Goal: Transaction & Acquisition: Purchase product/service

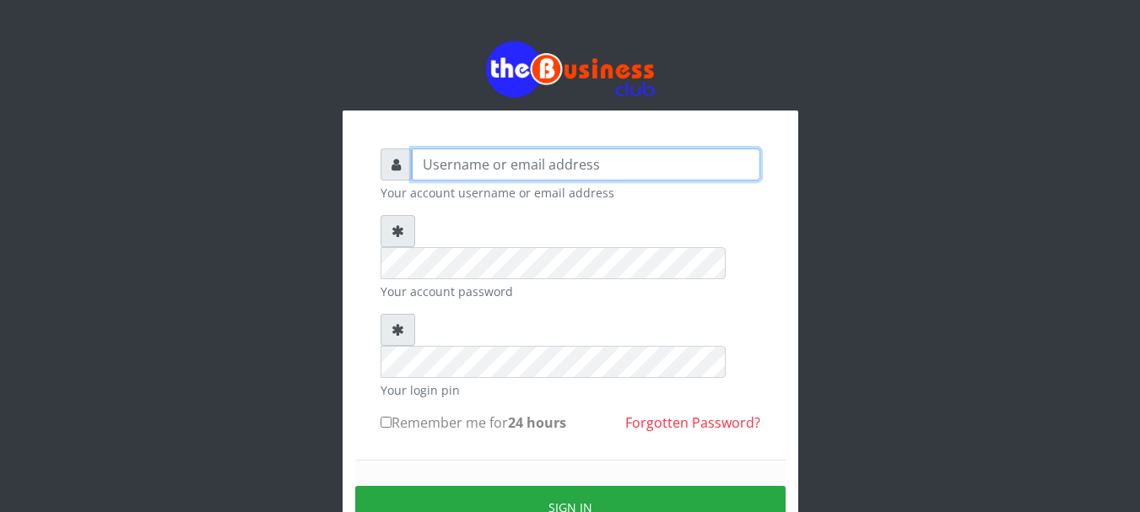
type input "Nacybaby"
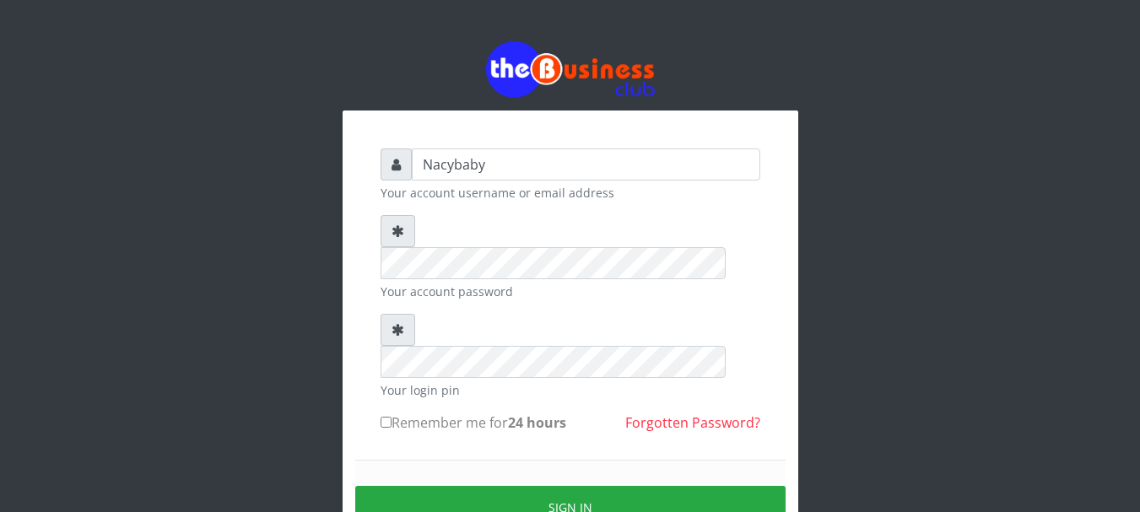
click at [385, 417] on input "Remember me for 24 hours" at bounding box center [386, 422] width 11 height 11
checkbox input "true"
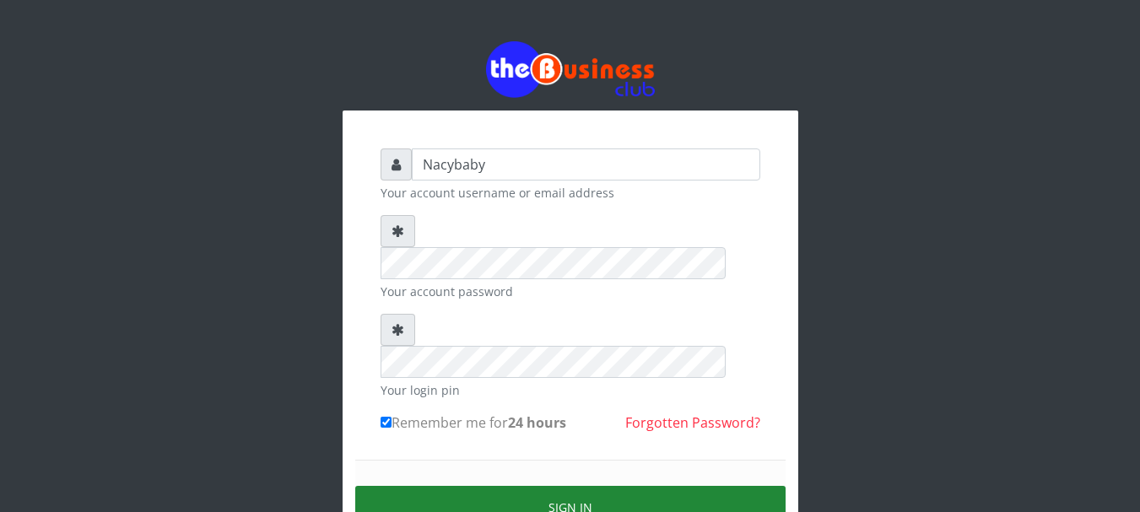
click at [605, 486] on button "Sign in" at bounding box center [570, 507] width 430 height 43
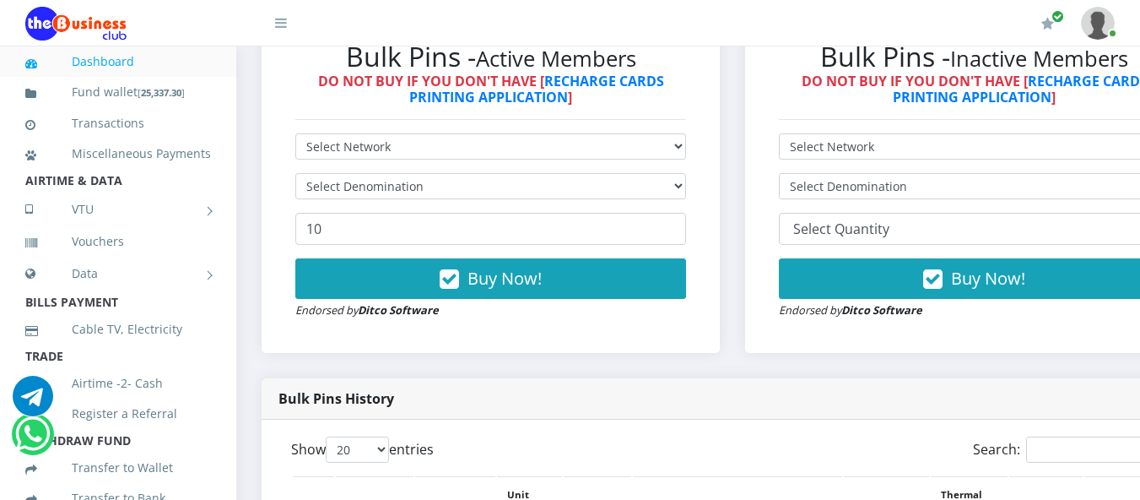
scroll to position [552, 0]
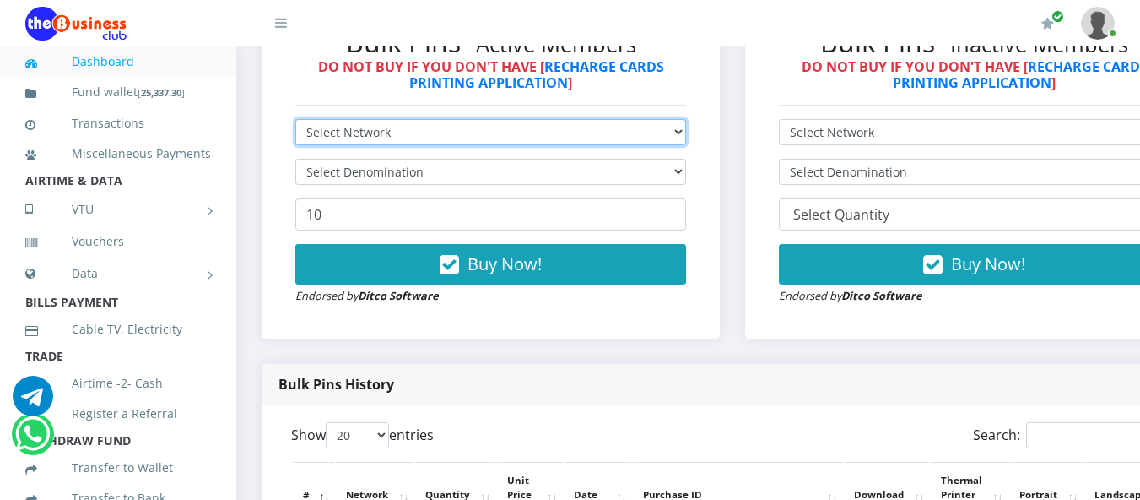
click at [686, 132] on select "Select Network MTN Globacom 9Mobile Airtel" at bounding box center [490, 132] width 391 height 26
select select "Glo"
click at [295, 122] on select "Select Network MTN Globacom 9Mobile Airtel" at bounding box center [490, 132] width 391 height 26
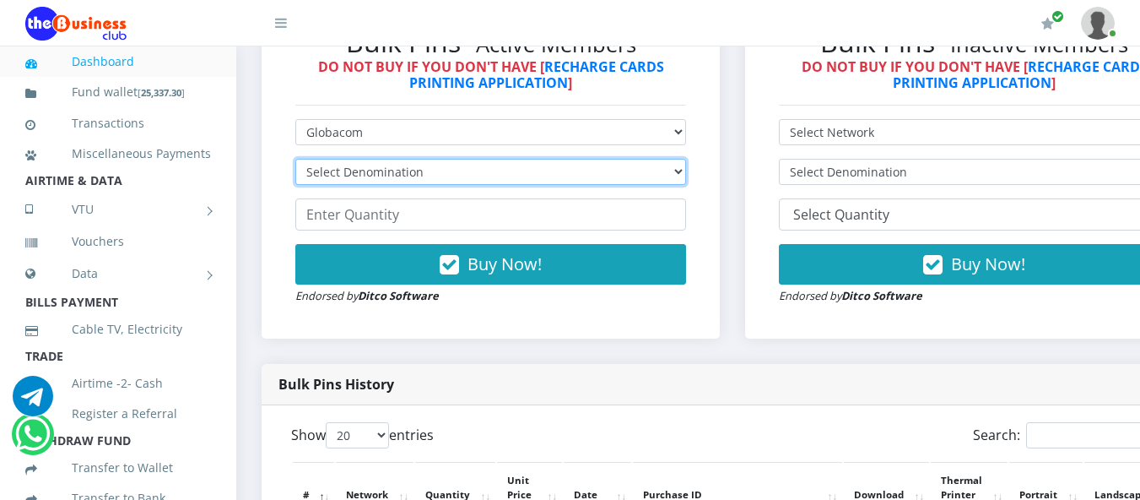
click at [686, 170] on select "Select Denomination Glo NGN100 - ₦96.45 Glo NGN200 - ₦192.90 Glo NGN500 - ₦482.…" at bounding box center [490, 172] width 391 height 26
select select "482.25-500"
click at [295, 162] on select "Select Denomination Glo NGN100 - ₦96.45 Glo NGN200 - ₦192.90 Glo NGN500 - ₦482.…" at bounding box center [490, 172] width 391 height 26
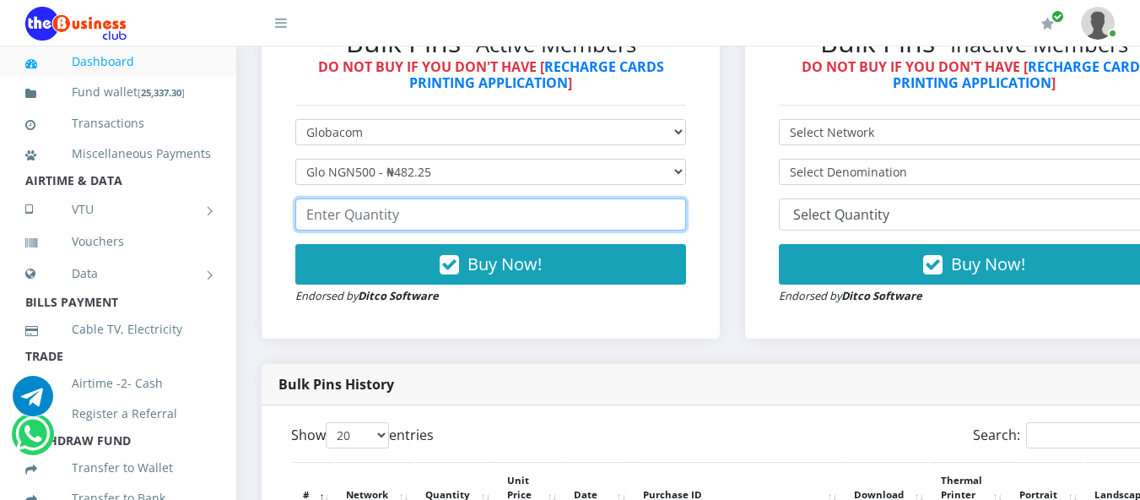
click at [308, 218] on input "number" at bounding box center [490, 214] width 391 height 32
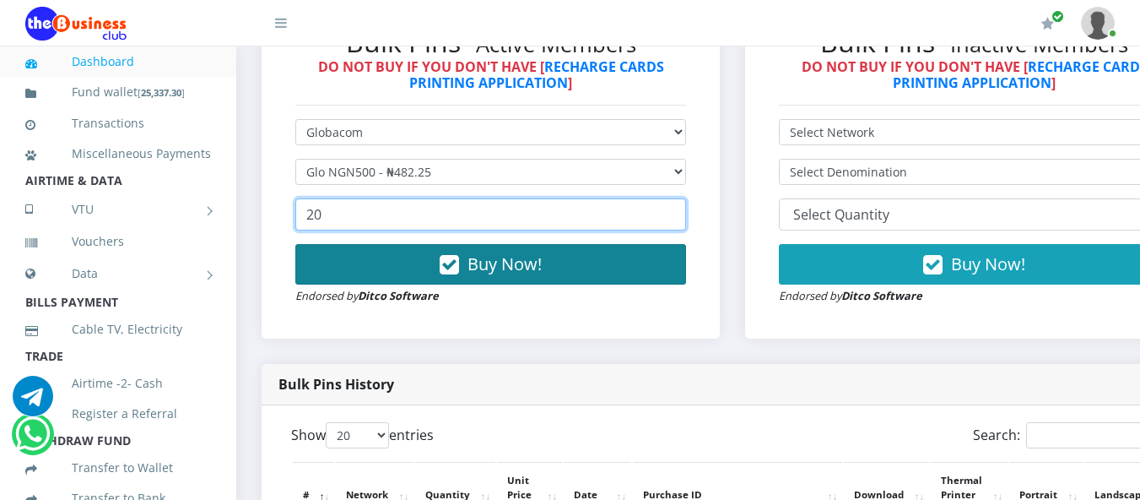
type input "20"
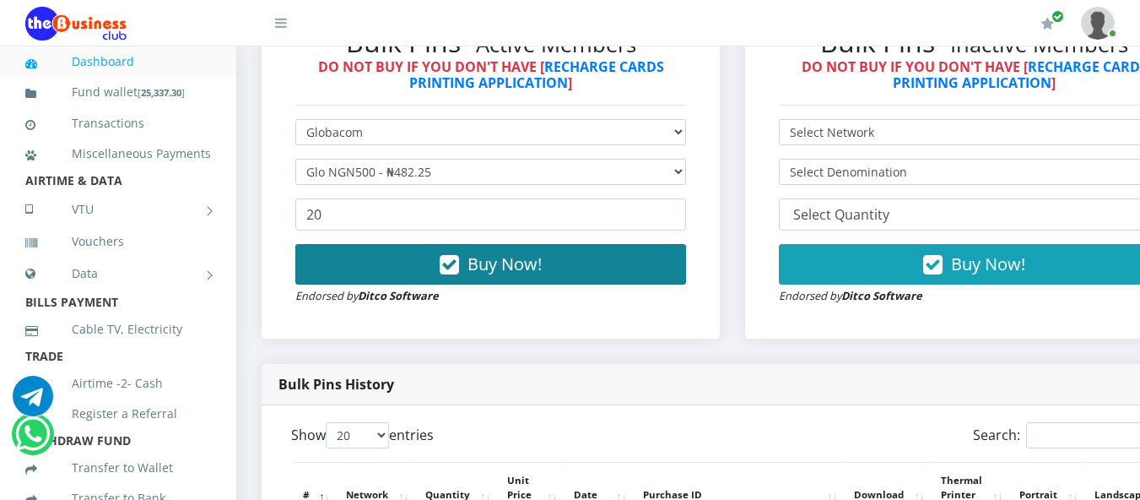
click at [469, 271] on button "Buy Now!" at bounding box center [490, 264] width 391 height 41
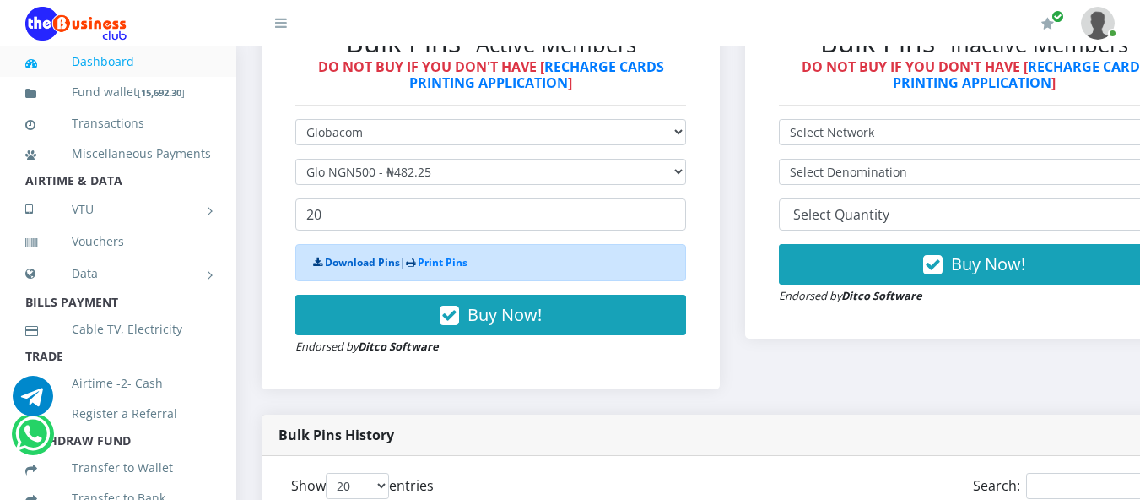
click at [368, 263] on link "Download Pins" at bounding box center [362, 262] width 75 height 14
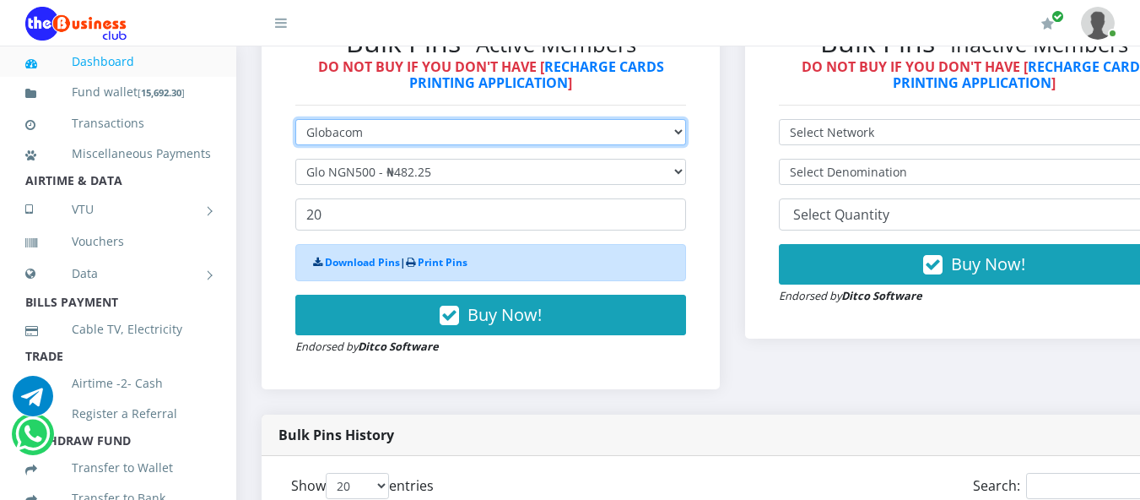
click at [686, 143] on select "Select Network MTN Globacom 9Mobile Airtel" at bounding box center [490, 132] width 391 height 26
click at [686, 132] on select "Select Network MTN Globacom 9Mobile Airtel" at bounding box center [490, 132] width 391 height 26
click at [686, 131] on select "Select Network MTN Globacom 9Mobile Airtel" at bounding box center [490, 132] width 391 height 26
select select "MTN"
click at [295, 122] on select "Select Network MTN Globacom 9Mobile Airtel" at bounding box center [490, 132] width 391 height 26
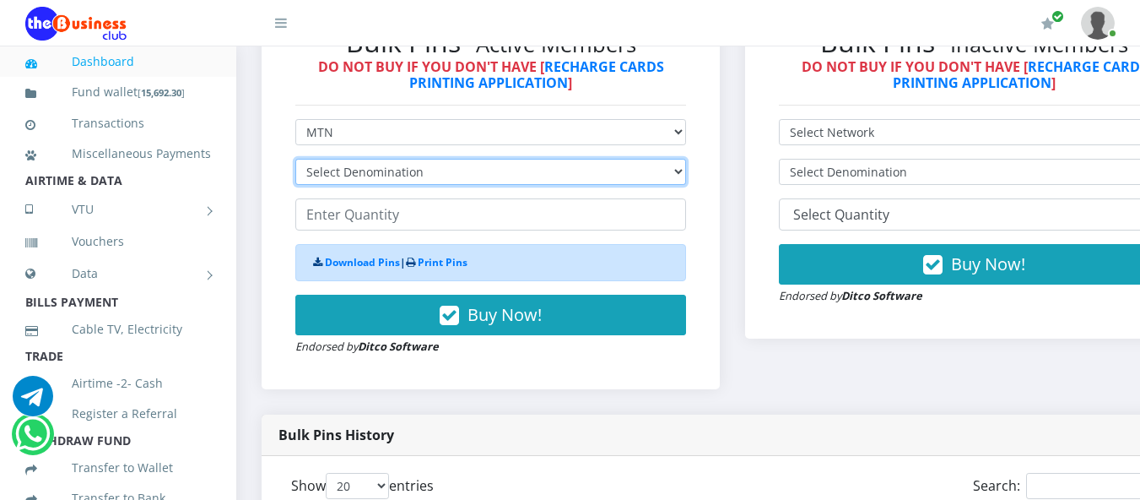
click at [686, 174] on select "Select Denomination MTN NGN100 - ₦96.94 MTN NGN200 - ₦193.88 MTN NGN400 - ₦387.…" at bounding box center [490, 172] width 391 height 26
select select "484.7-500"
click at [295, 162] on select "Select Denomination MTN NGN100 - ₦96.94 MTN NGN200 - ₦193.88 MTN NGN400 - ₦387.…" at bounding box center [490, 172] width 391 height 26
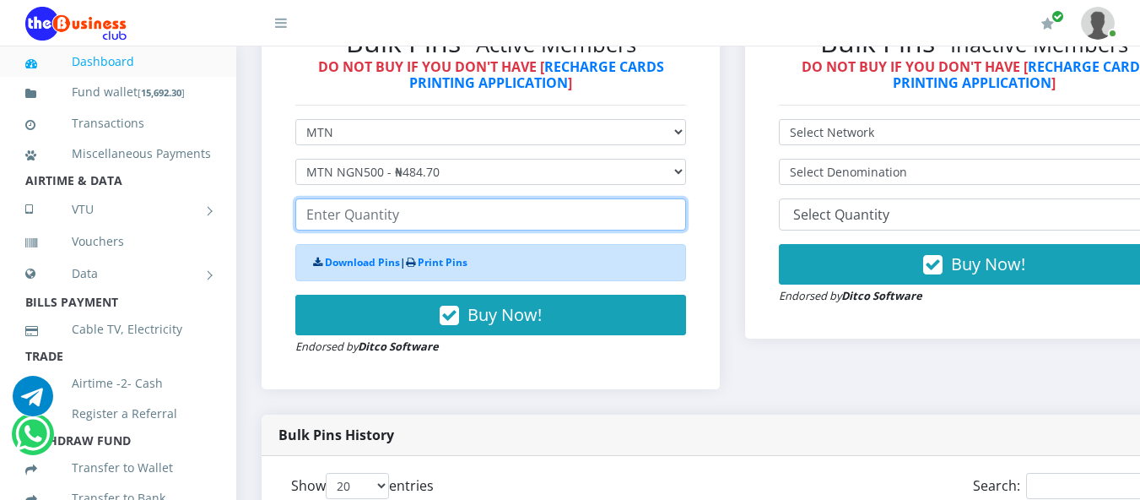
click at [316, 217] on input "number" at bounding box center [490, 214] width 391 height 32
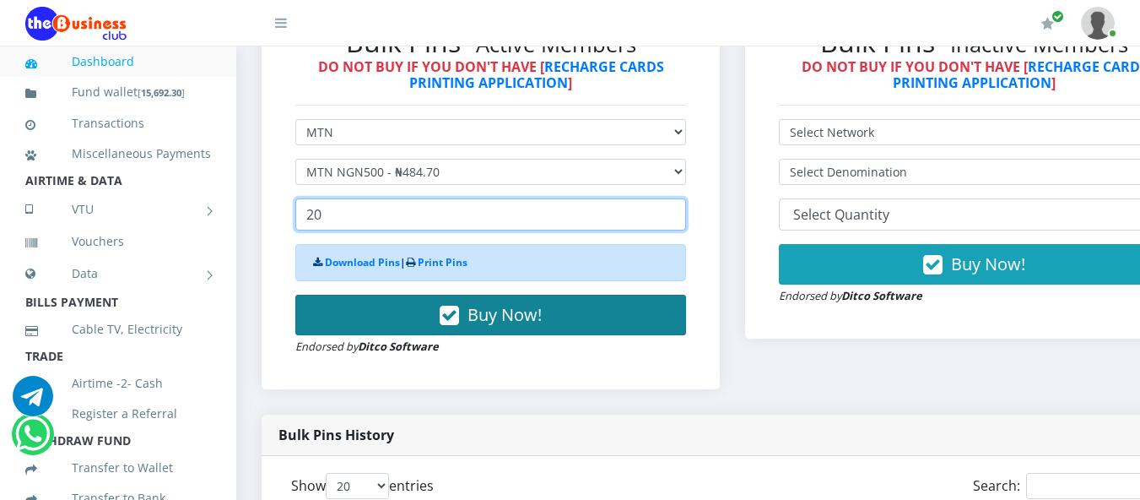
type input "20"
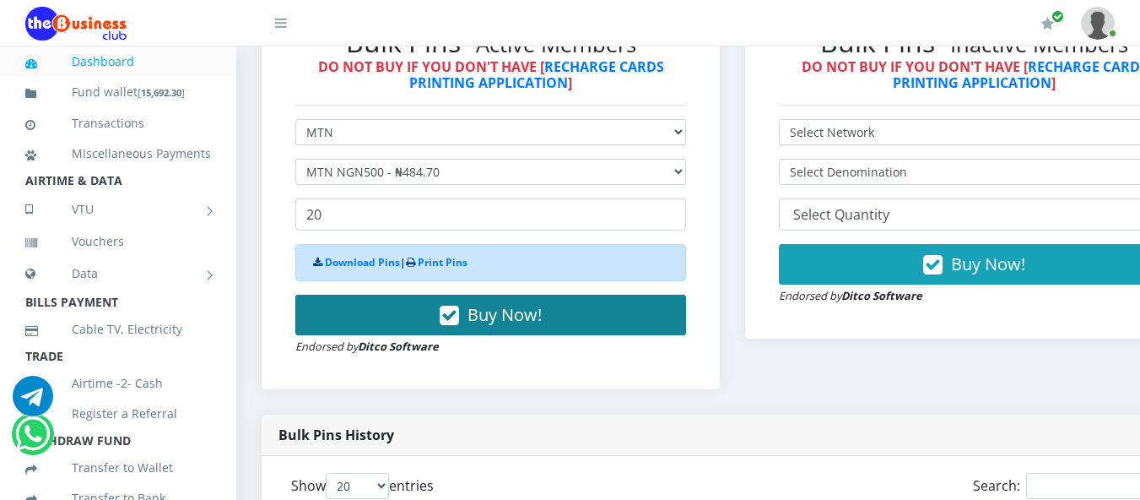
click at [425, 313] on button "Buy Now!" at bounding box center [490, 315] width 391 height 41
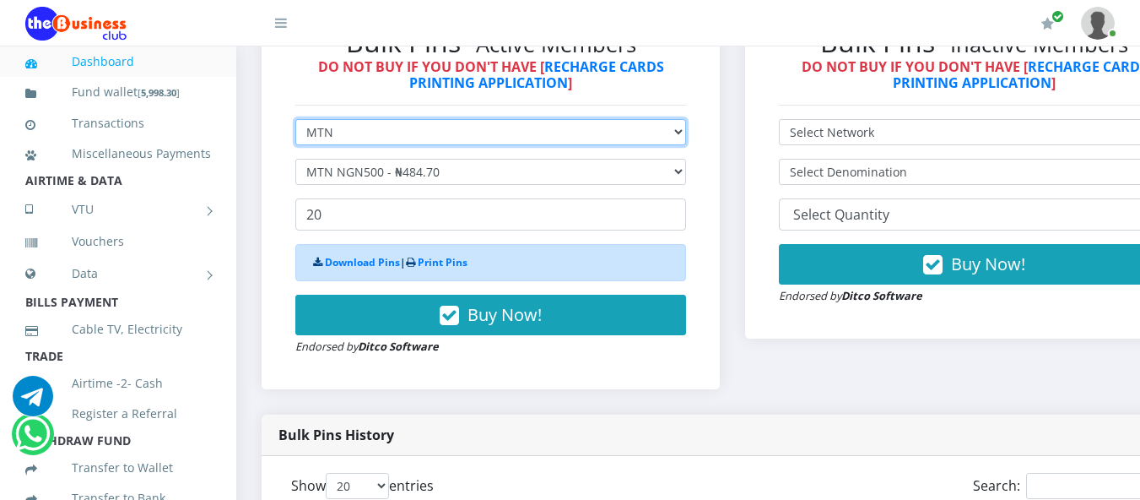
click at [686, 133] on select "Select Network MTN Globacom 9Mobile Airtel" at bounding box center [490, 132] width 391 height 26
click at [295, 122] on select "Select Network MTN Globacom 9Mobile Airtel" at bounding box center [490, 132] width 391 height 26
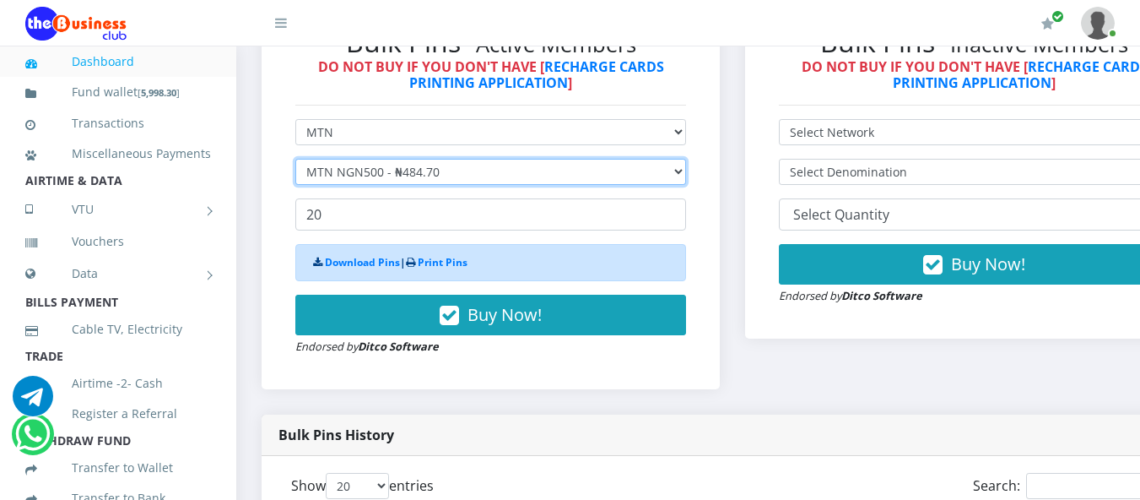
click at [686, 172] on select "Select Denomination MTN NGN100 - ₦96.94 MTN NGN200 - ₦193.88 MTN NGN400 - ₦387.…" at bounding box center [490, 172] width 391 height 26
select select "193.88-200"
click at [295, 162] on select "Select Denomination MTN NGN100 - ₦96.94 MTN NGN200 - ₦193.88 MTN NGN400 - ₦387.…" at bounding box center [490, 172] width 391 height 26
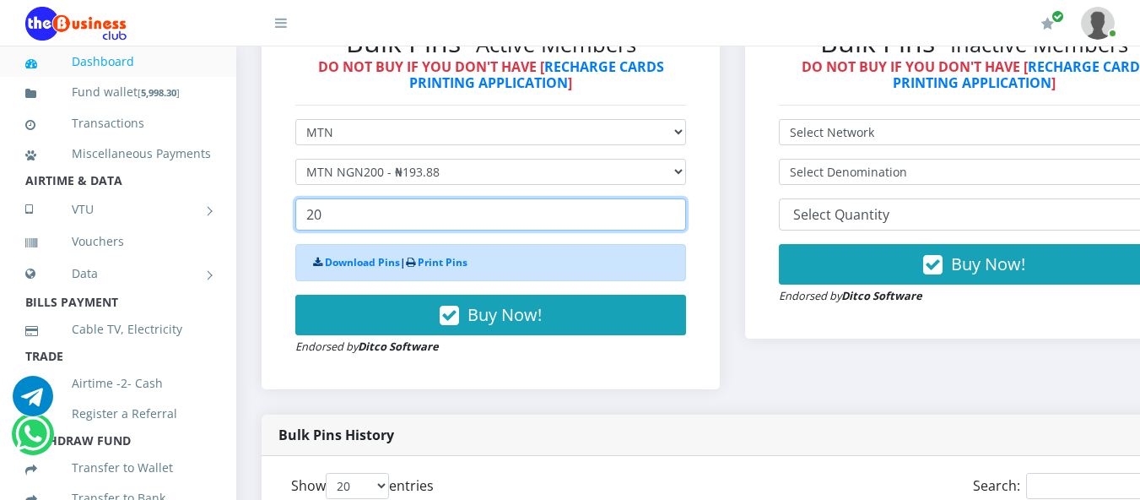
click at [329, 221] on input "20" at bounding box center [490, 214] width 391 height 32
type input "2"
type input "20"
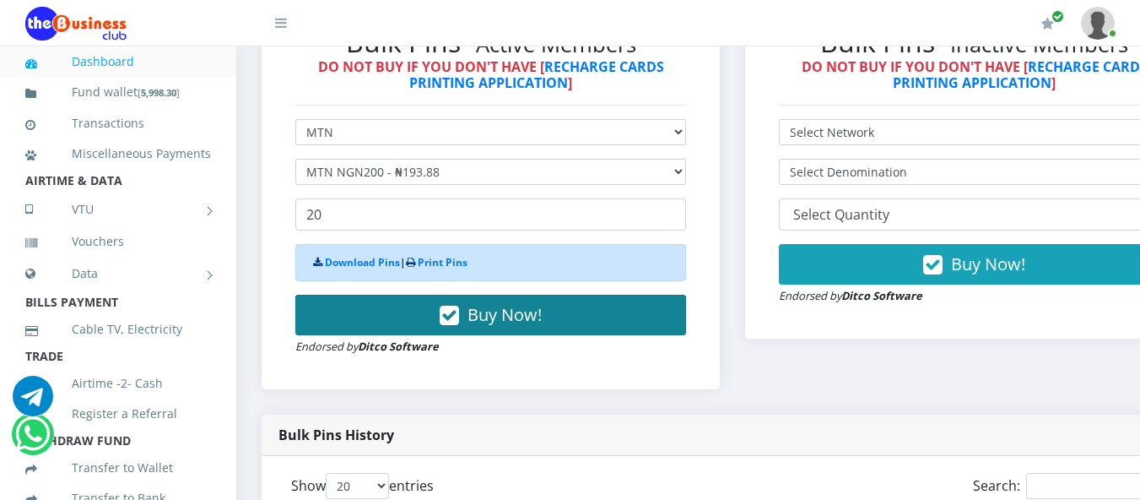
click at [482, 319] on span "Buy Now!" at bounding box center [504, 314] width 74 height 23
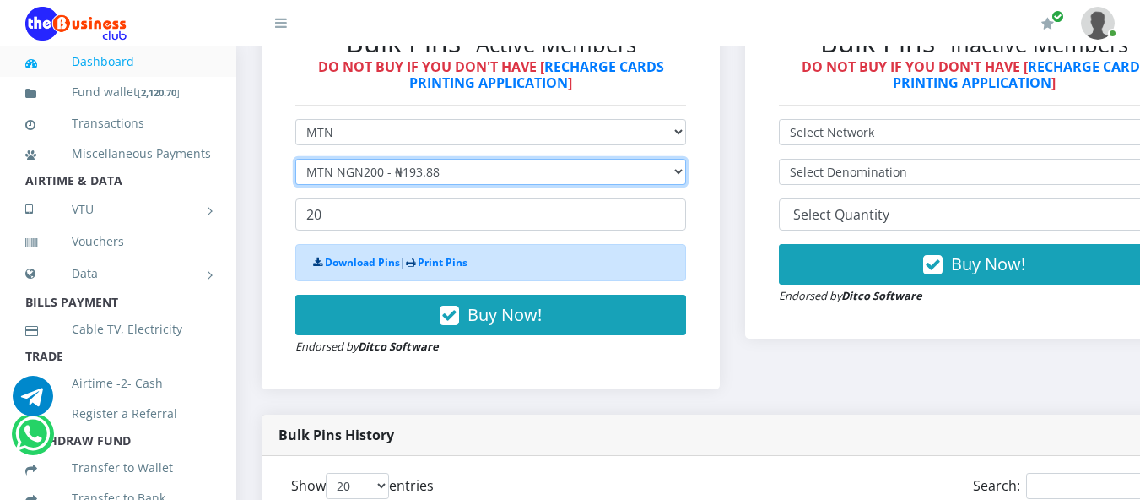
click at [686, 174] on select "Select Denomination MTN NGN100 - ₦96.94 MTN NGN200 - ₦193.88 MTN NGN400 - ₦387.…" at bounding box center [490, 172] width 391 height 26
select select "96.94-100"
click at [295, 162] on select "Select Denomination MTN NGN100 - ₦96.94 MTN NGN200 - ₦193.88 MTN NGN400 - ₦387.…" at bounding box center [490, 172] width 391 height 26
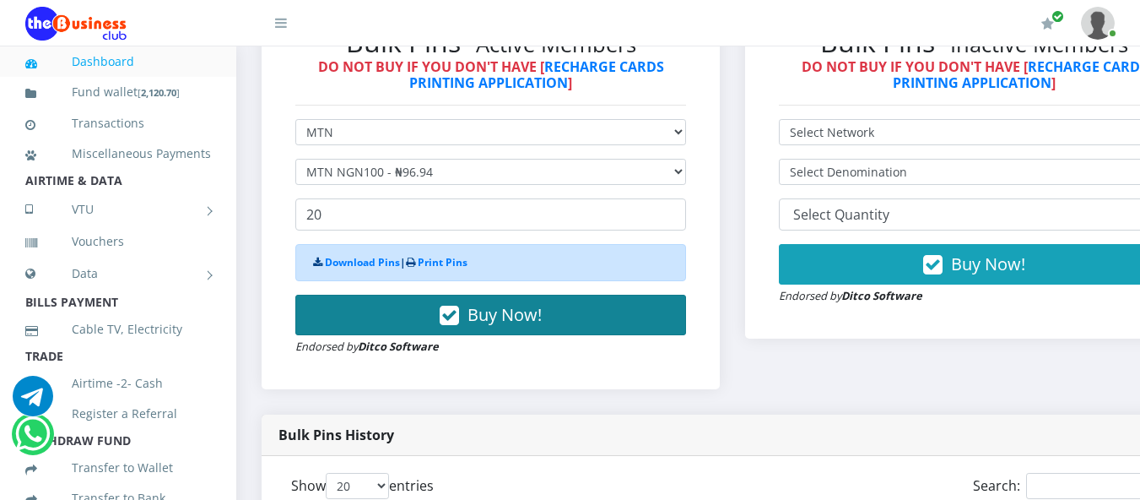
click at [491, 316] on span "Buy Now!" at bounding box center [504, 314] width 74 height 23
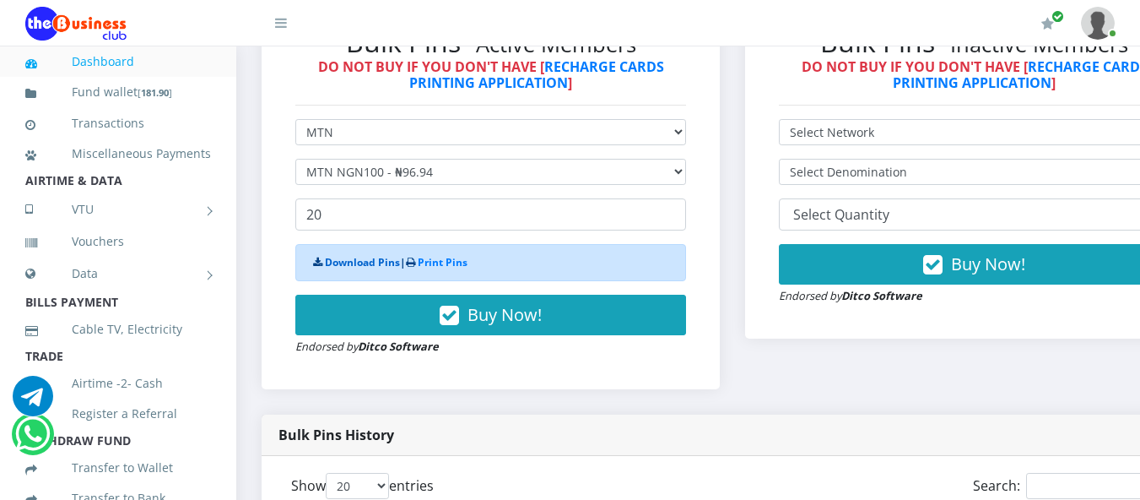
click at [360, 265] on link "Download Pins" at bounding box center [362, 262] width 75 height 14
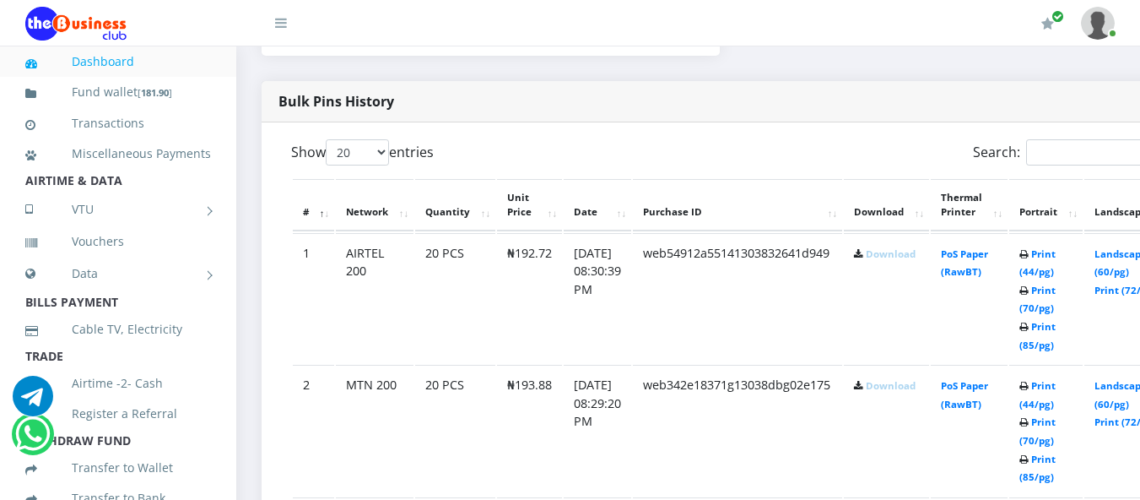
scroll to position [943, 0]
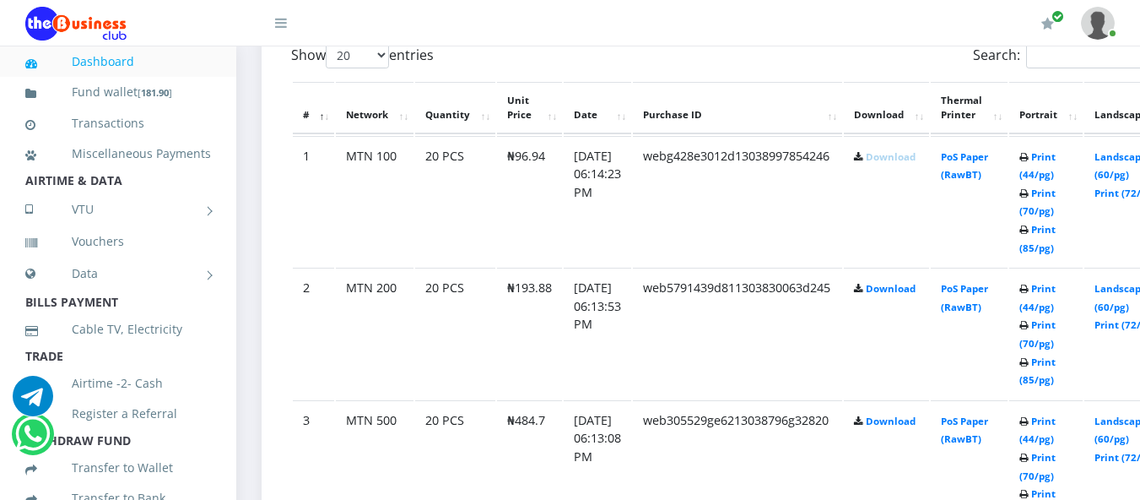
scroll to position [938, 0]
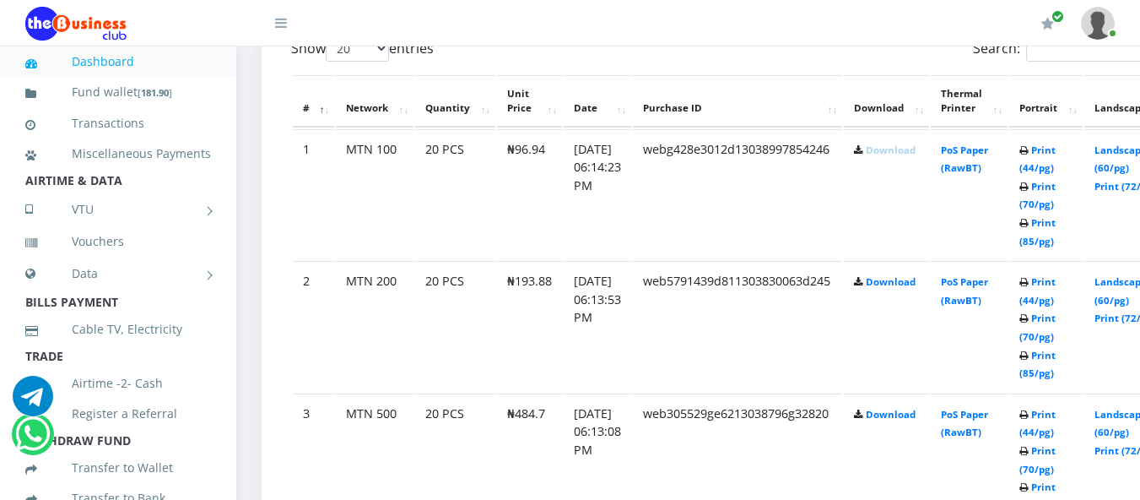
click at [896, 153] on link "Download" at bounding box center [891, 149] width 50 height 13
click at [901, 284] on link "Download" at bounding box center [891, 281] width 50 height 13
click at [893, 418] on link "Download" at bounding box center [891, 414] width 50 height 13
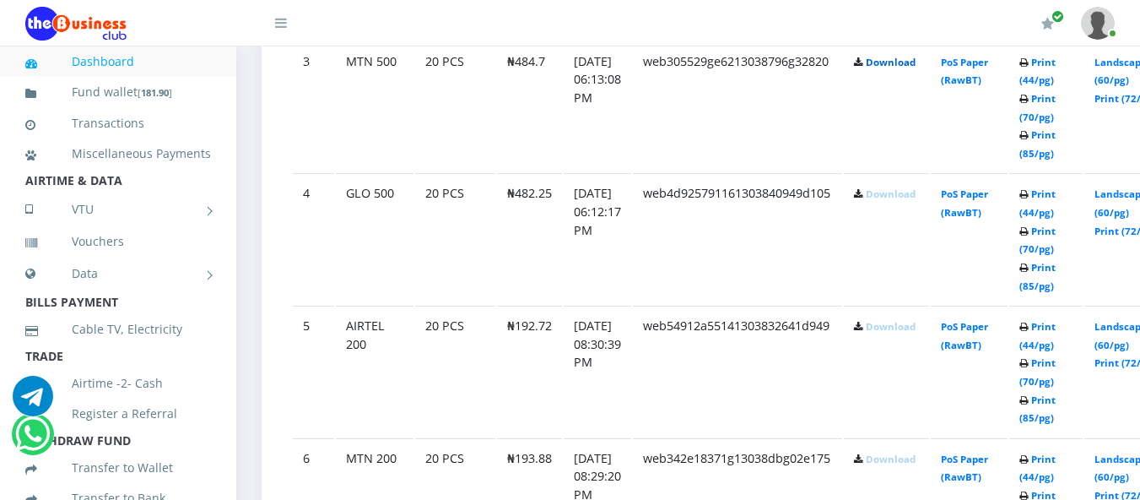
scroll to position [1276, 0]
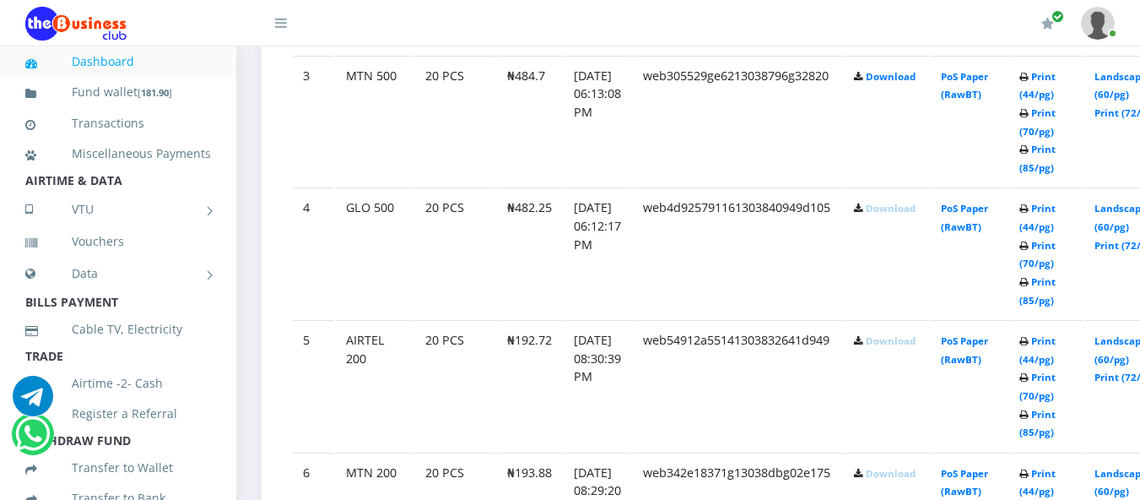
click at [907, 209] on link "Download" at bounding box center [891, 208] width 50 height 13
